Goal: Information Seeking & Learning: Understand process/instructions

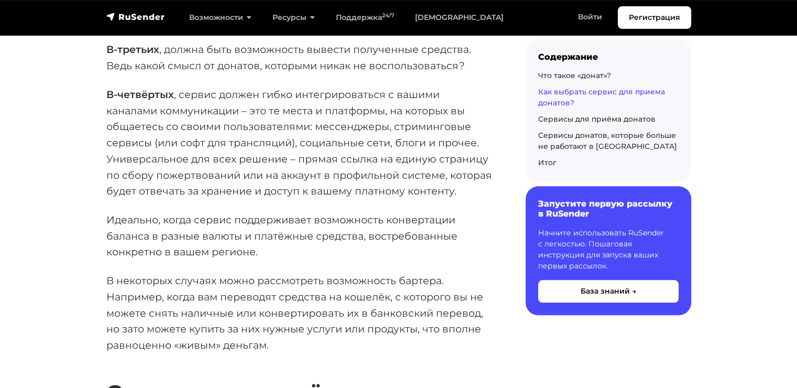
scroll to position [1101, 0]
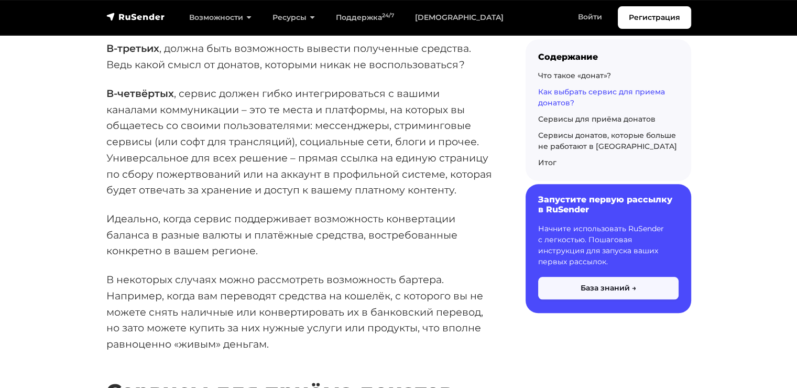
click at [614, 286] on button "База знаний →" at bounding box center [608, 288] width 141 height 23
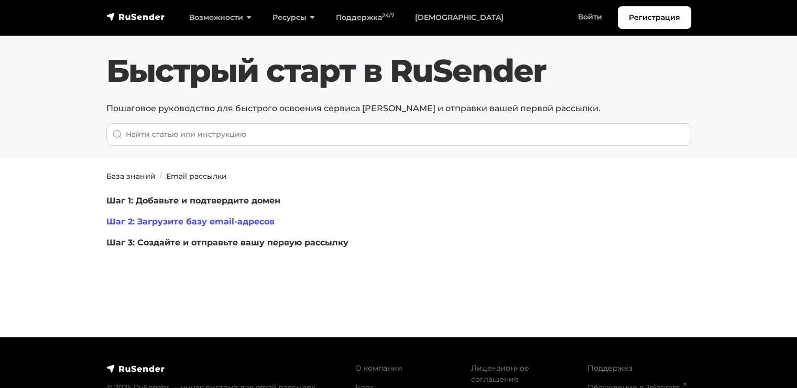
click at [260, 220] on link "Шаг 2: Загрузите базу email-адресов" at bounding box center [190, 222] width 168 height 10
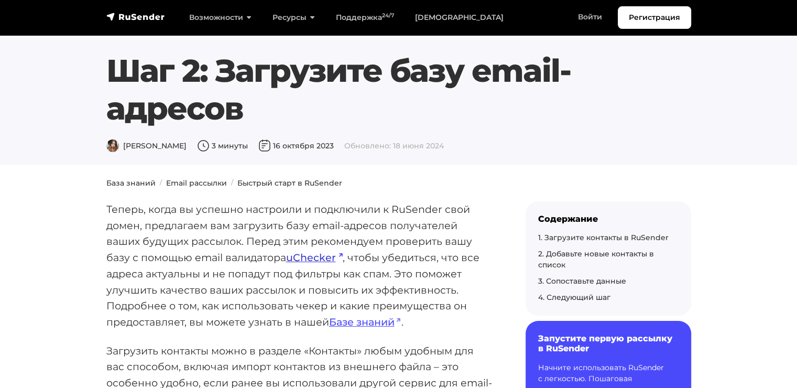
click at [316, 259] on link "uChecker" at bounding box center [314, 257] width 57 height 13
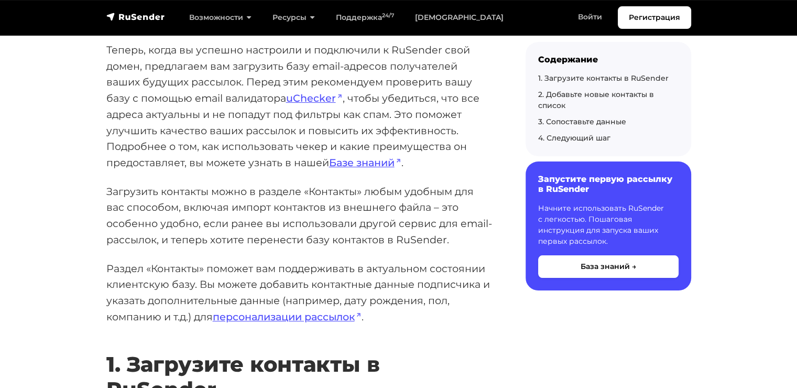
scroll to position [157, 0]
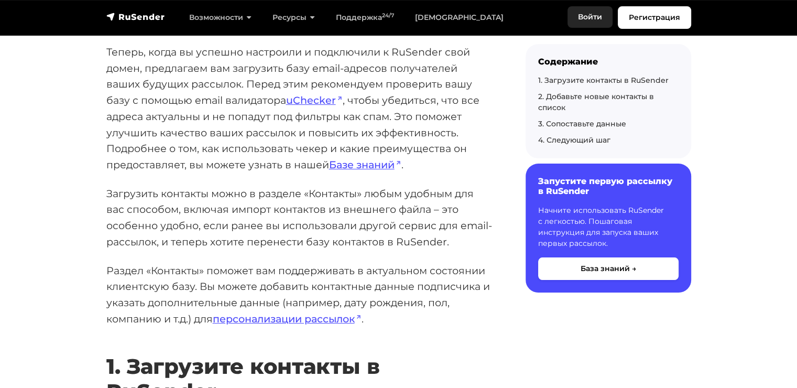
click at [596, 19] on link "Войти" at bounding box center [590, 16] width 45 height 21
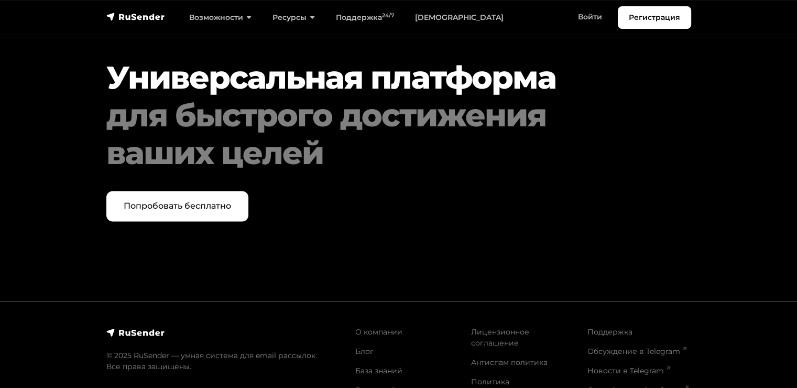
scroll to position [5436, 0]
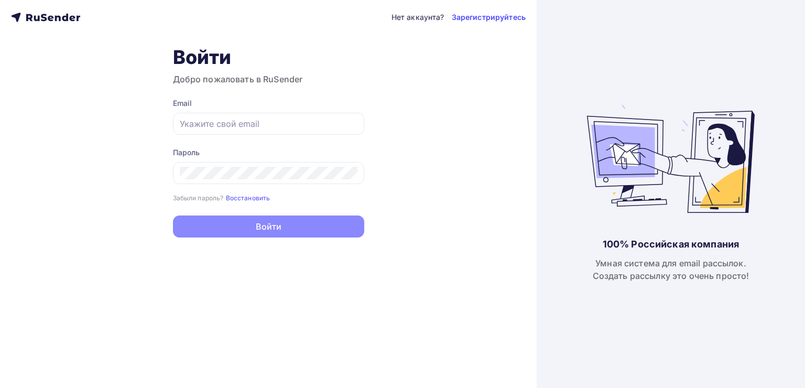
type input "[EMAIL_ADDRESS][DOMAIN_NAME]"
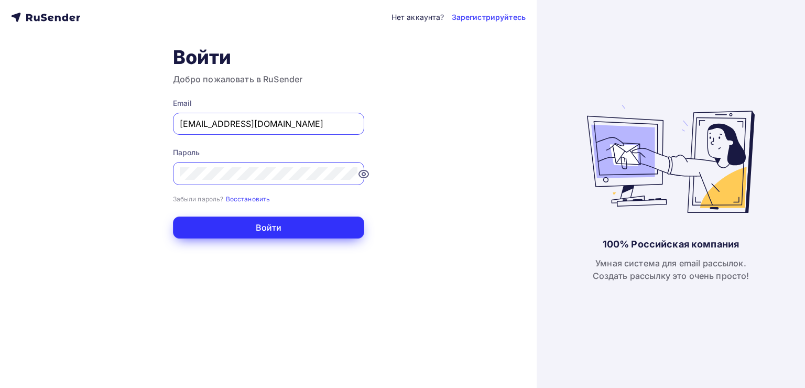
click at [276, 223] on button "Войти" at bounding box center [268, 228] width 191 height 22
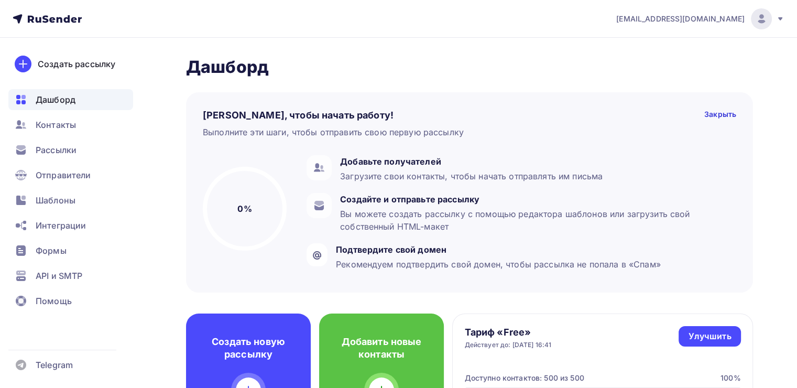
click at [46, 97] on span "Дашборд" at bounding box center [56, 99] width 40 height 13
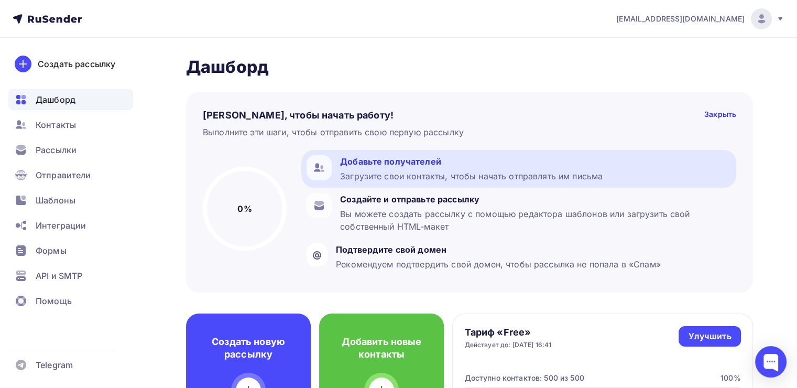
click at [424, 175] on div "Загрузите свои контакты, чтобы начать отправлять им письма" at bounding box center [471, 176] width 263 height 13
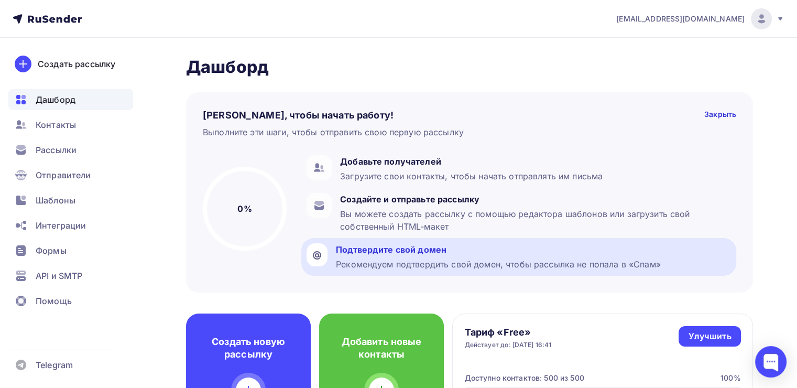
click at [382, 251] on div "Подтвердите свой домен" at bounding box center [498, 249] width 325 height 13
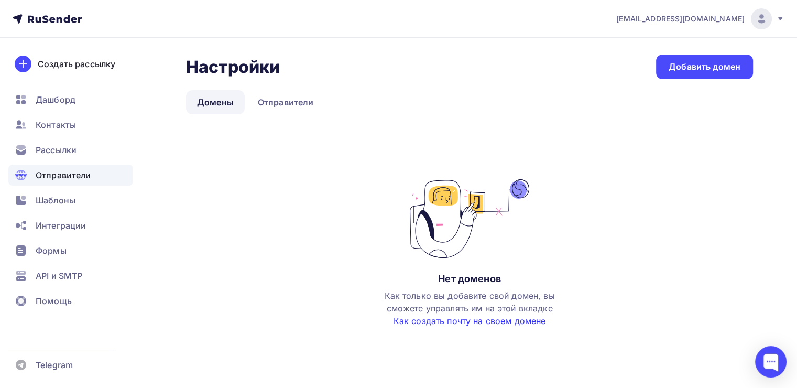
click at [513, 321] on link "Как создать почту на своем домене" at bounding box center [470, 321] width 153 height 10
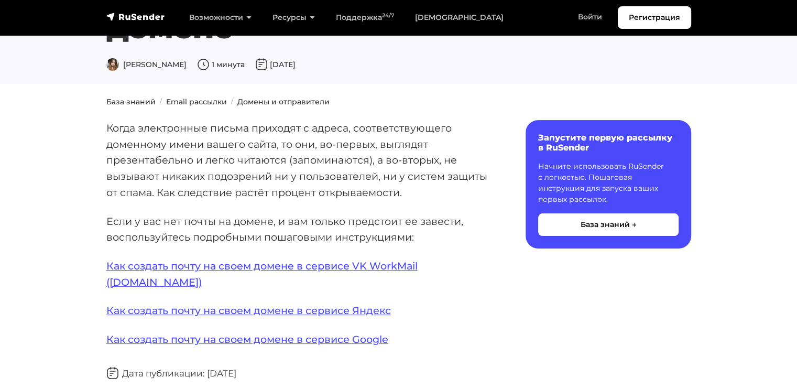
scroll to position [105, 0]
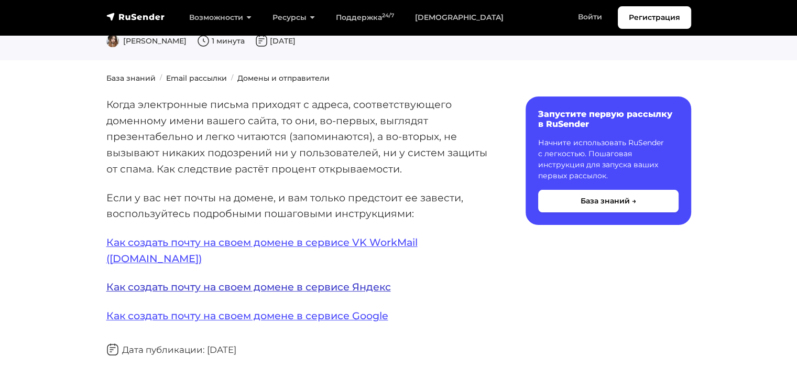
click at [375, 280] on link "Как создать почту на своем домене в сервисе Яндекс" at bounding box center [248, 286] width 285 height 13
